Goal: Information Seeking & Learning: Check status

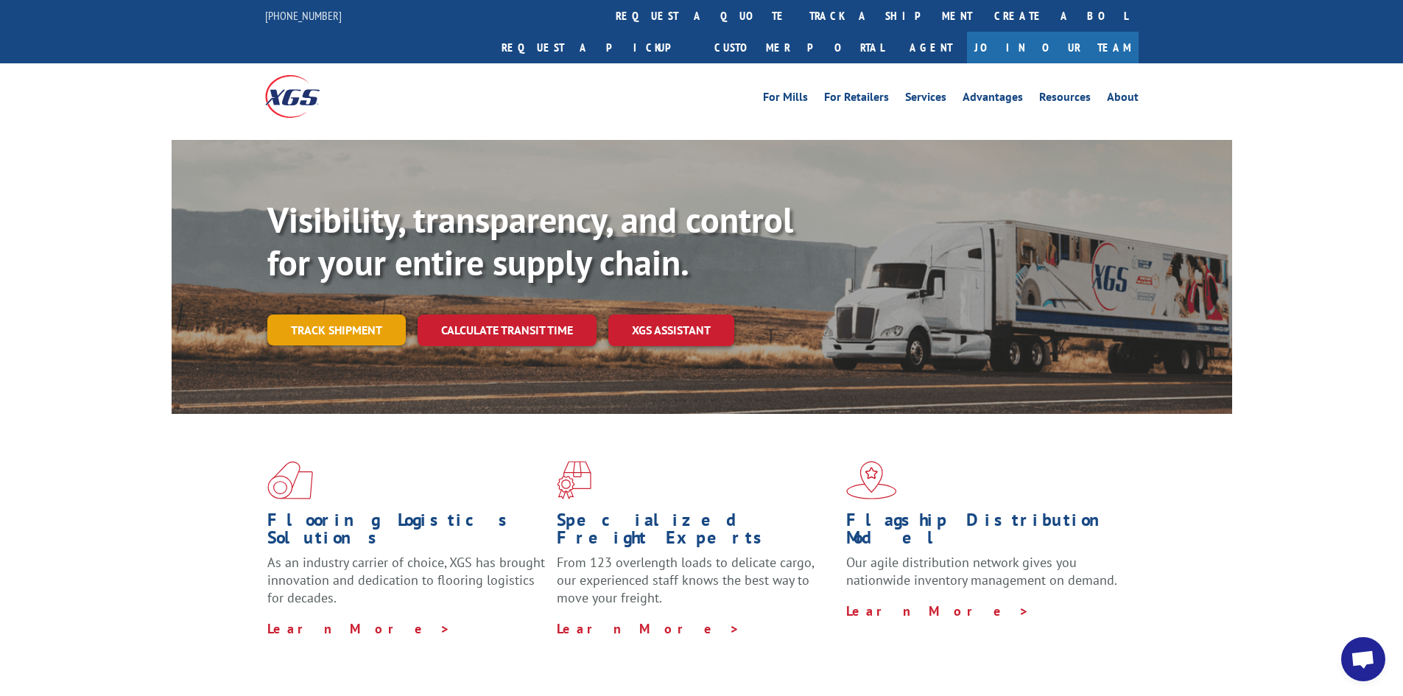
click at [308, 314] on link "Track shipment" at bounding box center [336, 329] width 138 height 31
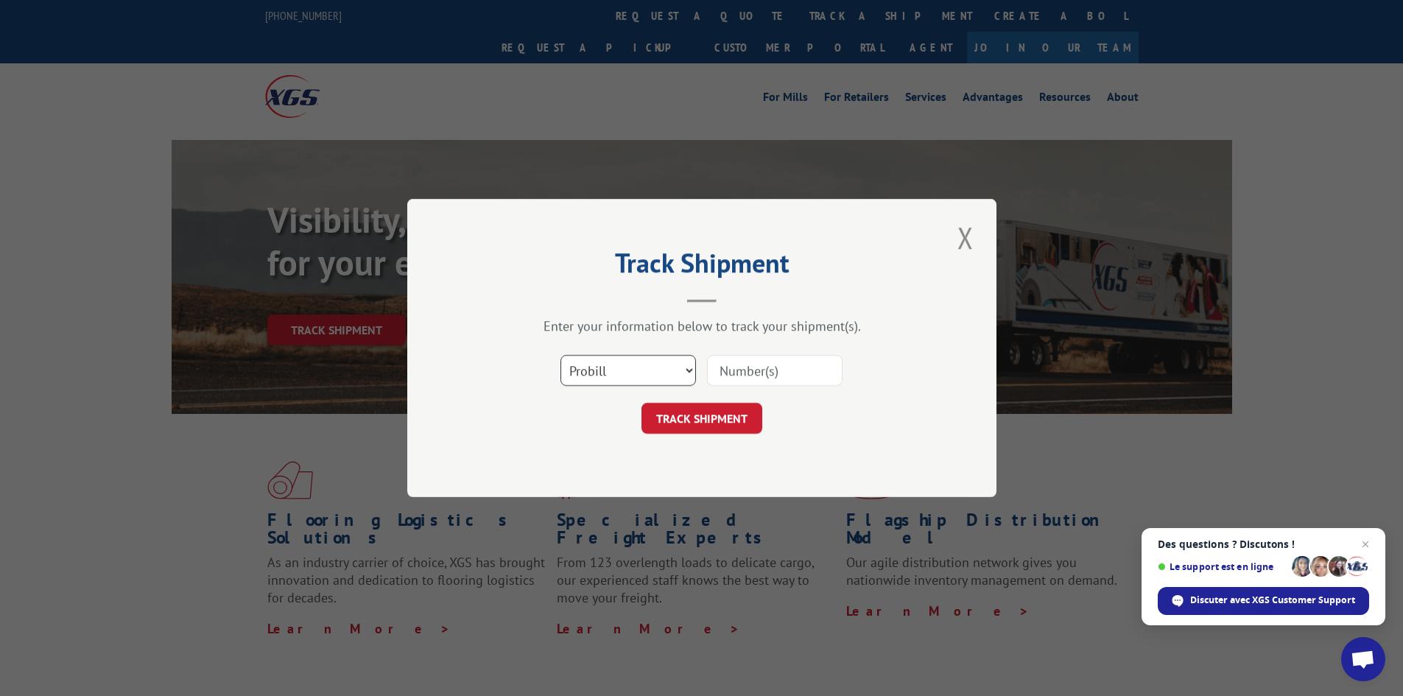
click at [636, 374] on select "Select category... Probill BOL PO" at bounding box center [627, 370] width 135 height 31
select select "bol"
click at [560, 355] on select "Select category... Probill BOL PO" at bounding box center [627, 370] width 135 height 31
click at [783, 372] on input at bounding box center [774, 370] width 135 height 31
type input "248247"
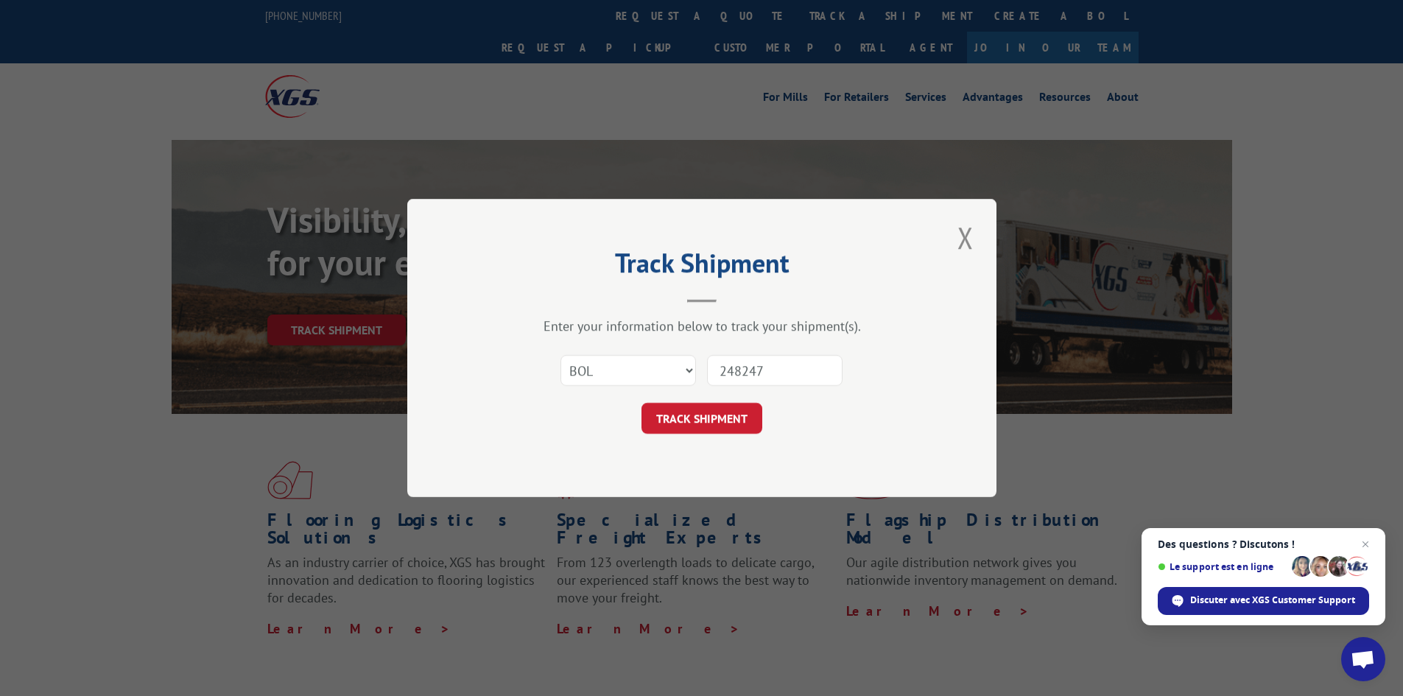
click button "TRACK SHIPMENT" at bounding box center [701, 418] width 121 height 31
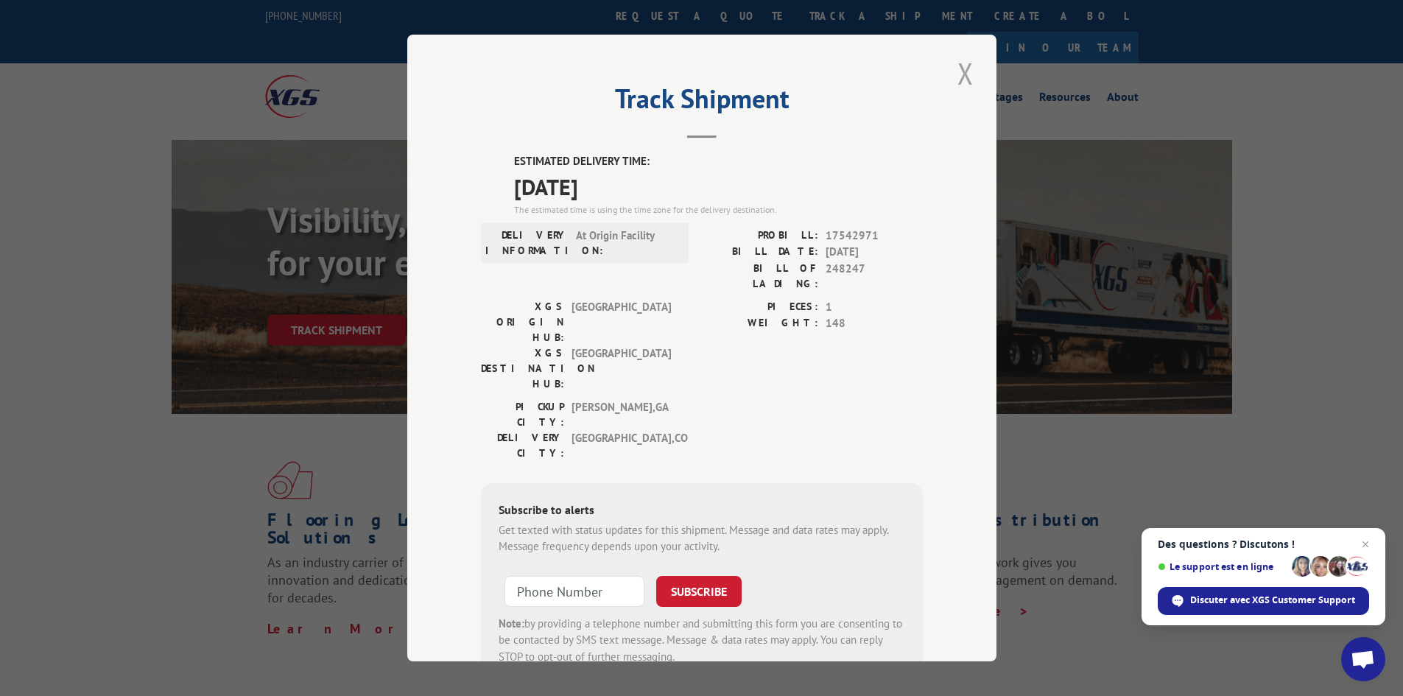
click at [959, 79] on button "Close modal" at bounding box center [965, 73] width 25 height 40
